Goal: Find specific page/section: Find specific page/section

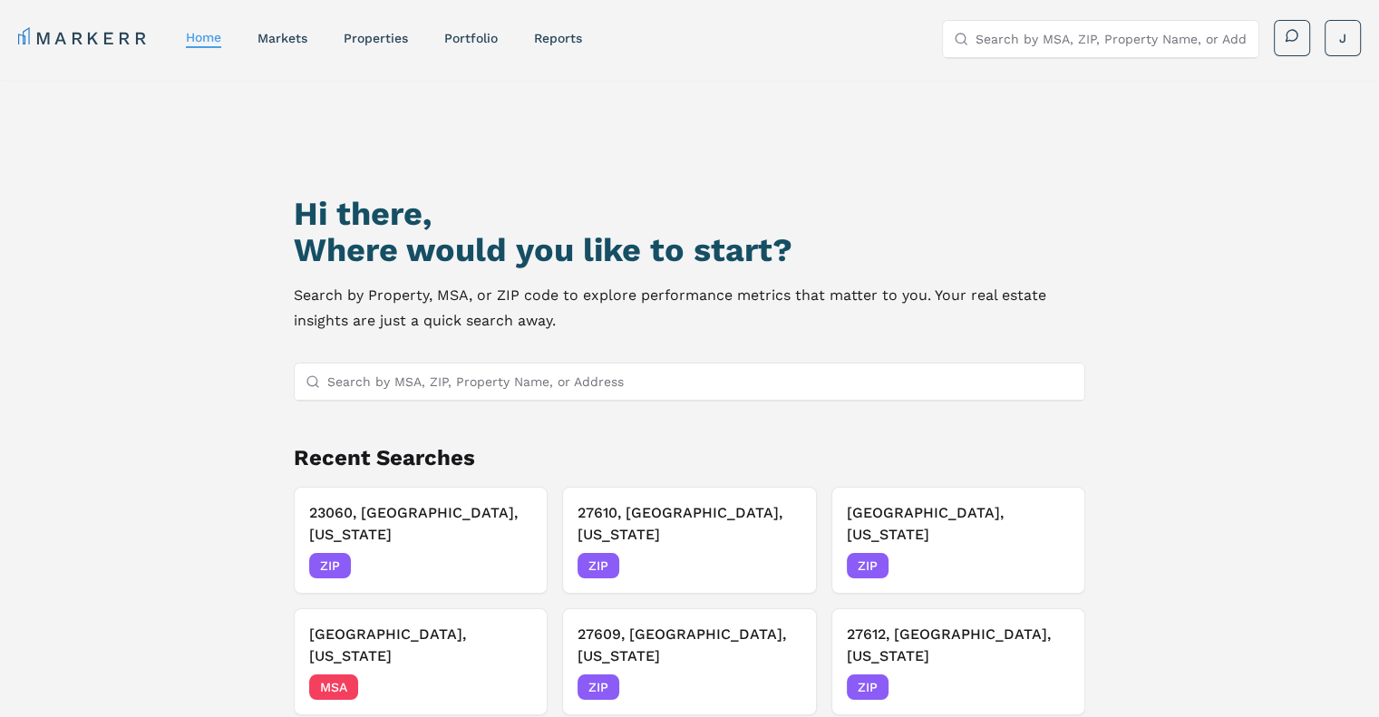
click at [1041, 32] on input "Search by MSA, ZIP, Property Name, or Address" at bounding box center [1111, 39] width 272 height 36
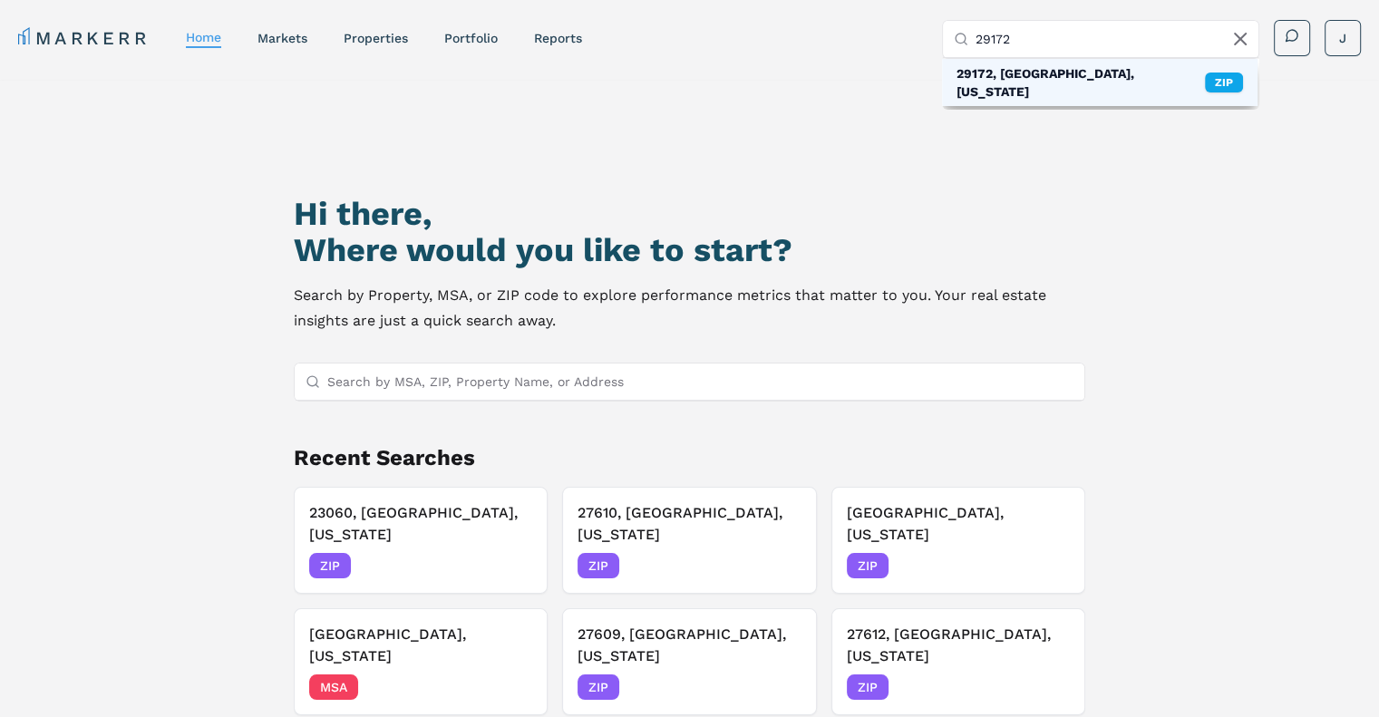
type input "29172"
click at [1017, 81] on div "29172, West Columbia, South Carolina" at bounding box center [1080, 82] width 248 height 36
